Goal: Navigation & Orientation: Find specific page/section

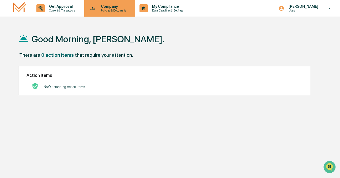
click at [111, 9] on p "Policies & Documents" at bounding box center [113, 11] width 32 height 4
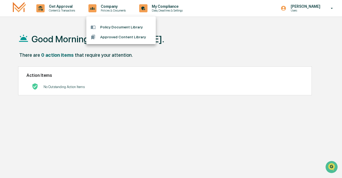
click at [117, 25] on li "Policy Document Library" at bounding box center [121, 27] width 70 height 10
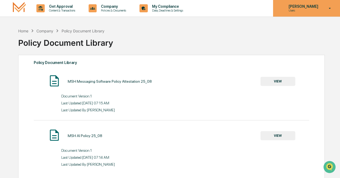
click at [308, 8] on p "[PERSON_NAME]" at bounding box center [302, 6] width 37 height 4
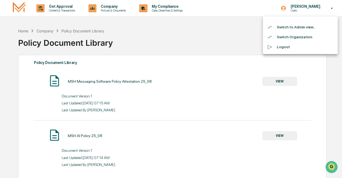
click at [301, 25] on li "Switch to Admin view..." at bounding box center [300, 27] width 75 height 10
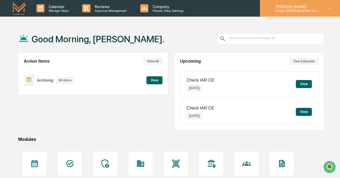
click at [299, 11] on p "Admin • [PERSON_NAME] & Co. - BD" at bounding box center [296, 11] width 50 height 4
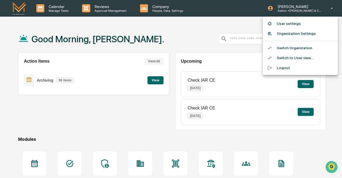
click at [294, 48] on li "Switch Organization" at bounding box center [300, 48] width 75 height 10
